Goal: Navigation & Orientation: Find specific page/section

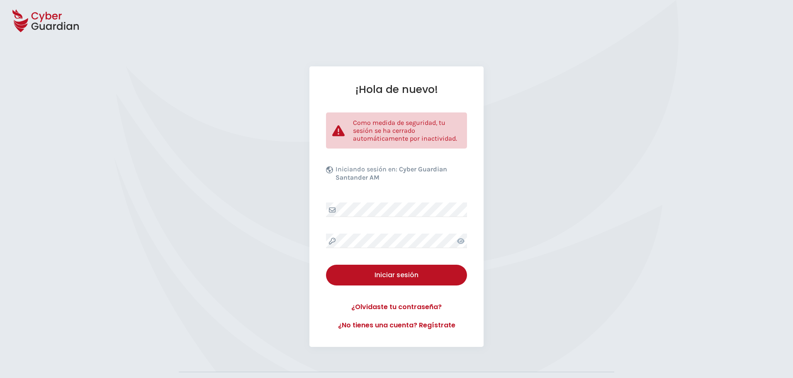
drag, startPoint x: 295, startPoint y: 1, endPoint x: 698, endPoint y: 137, distance: 424.5
click at [698, 137] on div "¡Hola de nuevo! Como medida de seguridad, tu sesión se ha cerrado automáticamen…" at bounding box center [396, 206] width 793 height 281
